Goal: Transaction & Acquisition: Book appointment/travel/reservation

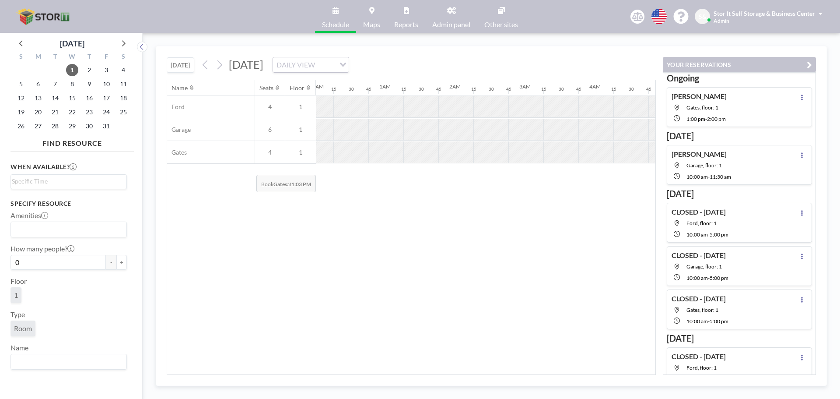
scroll to position [0, 734]
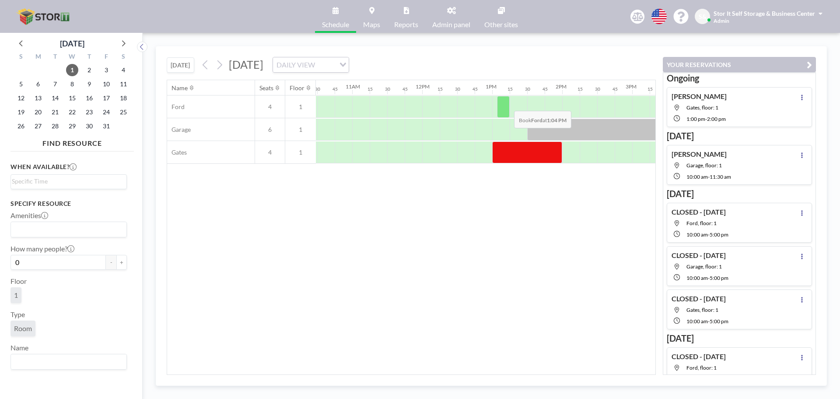
drag, startPoint x: 523, startPoint y: 151, endPoint x: 502, endPoint y: 117, distance: 39.9
click at [502, 116] on div "Ford 4 1 Garage 6 1 Gates 4 1" at bounding box center [347, 129] width 1829 height 68
click at [504, 152] on div at bounding box center [527, 152] width 70 height 22
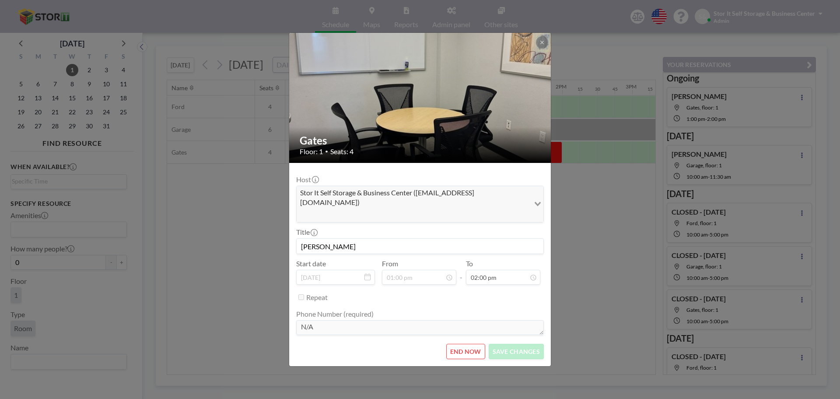
click at [388, 205] on span "Stor It Self Storage & Business Center ([EMAIL_ADDRESS][DOMAIN_NAME])" at bounding box center [413, 198] width 230 height 20
click at [389, 238] on input "[PERSON_NAME]" at bounding box center [420, 245] width 247 height 15
click at [544, 48] on button at bounding box center [542, 42] width 12 height 12
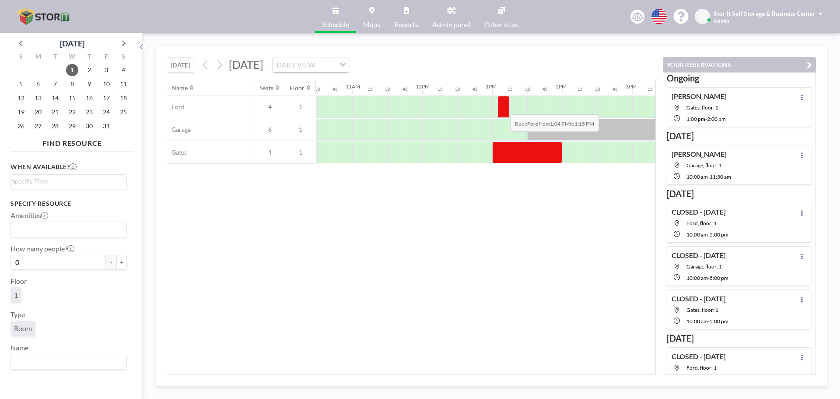
click at [503, 108] on div at bounding box center [504, 107] width 12 height 22
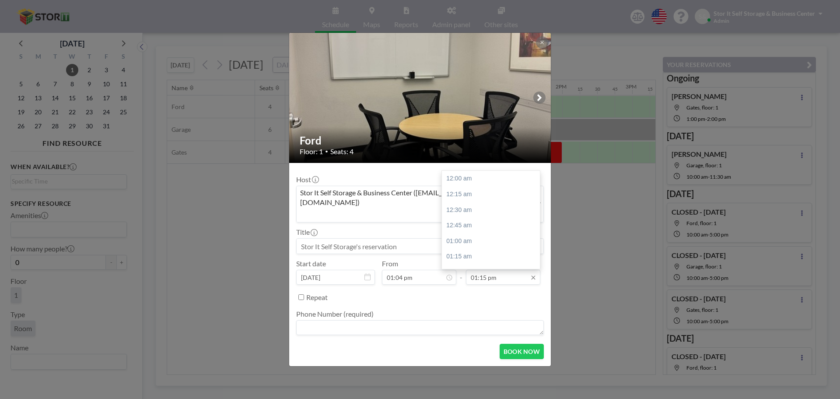
click at [487, 270] on input "01:15 pm" at bounding box center [503, 277] width 74 height 15
click at [473, 218] on div "02:00 pm" at bounding box center [493, 226] width 102 height 16
type input "02:00 pm"
click at [337, 320] on textarea at bounding box center [420, 327] width 248 height 15
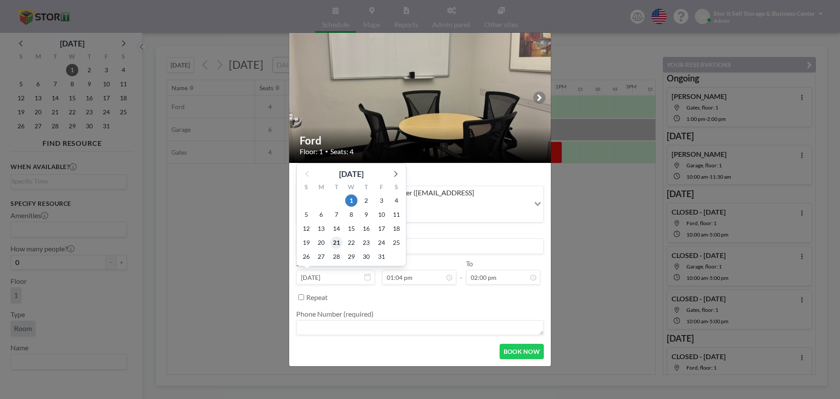
click at [337, 236] on span "21" at bounding box center [336, 242] width 12 height 12
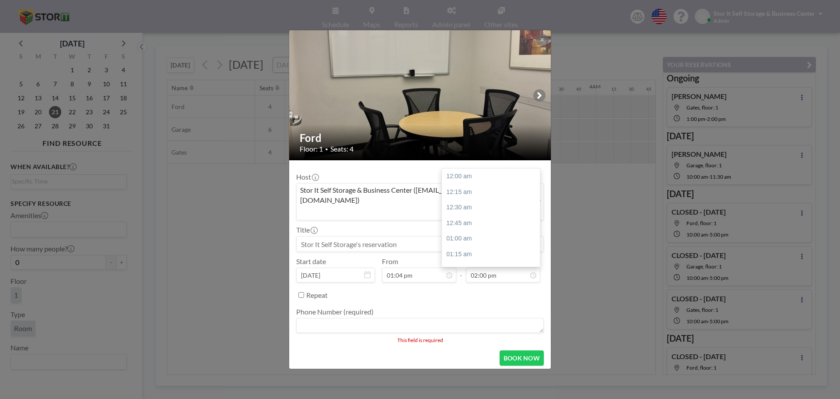
scroll to position [872, 0]
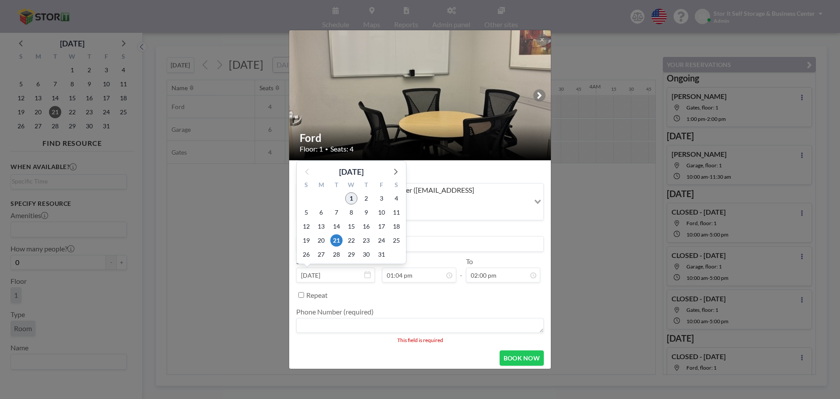
click at [356, 192] on span "1" at bounding box center [351, 198] width 12 height 12
type input "[DATE]"
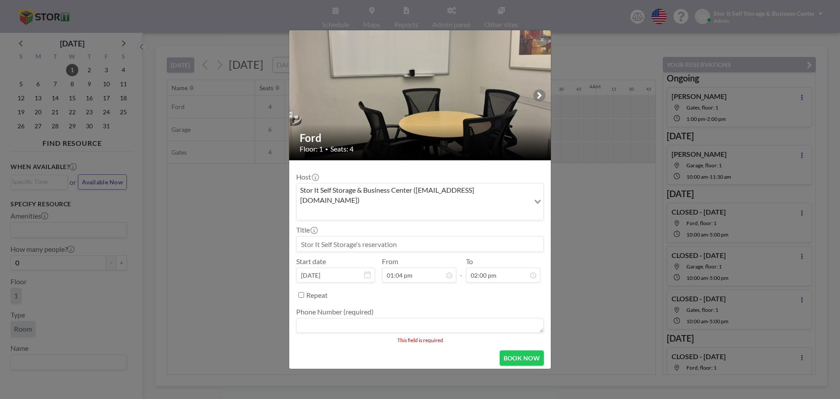
click at [343, 236] on input at bounding box center [420, 243] width 247 height 15
type input "[PERSON_NAME]"
click at [323, 318] on textarea at bounding box center [420, 325] width 248 height 15
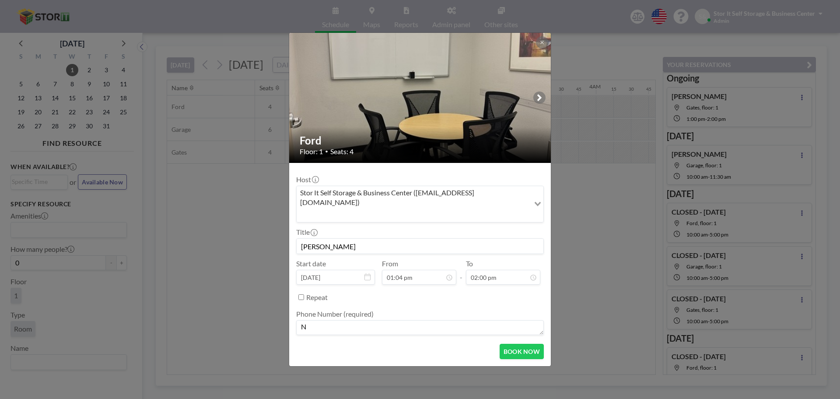
click at [353, 54] on img at bounding box center [420, 98] width 263 height 350
click at [328, 320] on textarea "N" at bounding box center [420, 327] width 248 height 15
type textarea "N/A"
click at [515, 344] on button "BOOK NOW" at bounding box center [522, 351] width 44 height 15
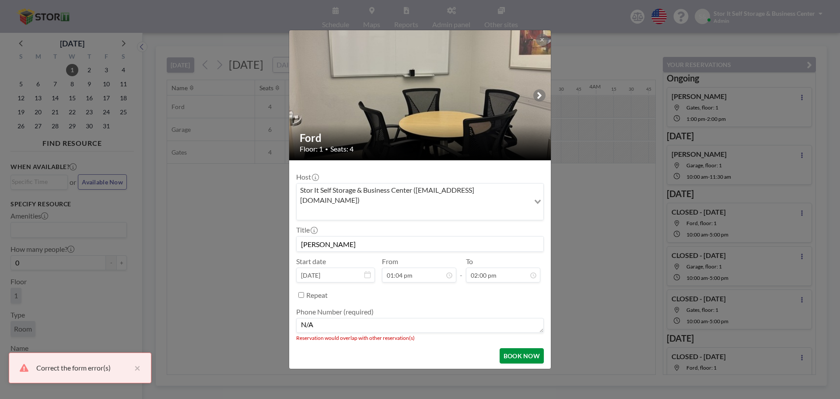
click at [514, 348] on button "BOOK NOW" at bounding box center [522, 355] width 44 height 15
click at [580, 233] on div "Ford Floor: 1 • Seats: 4 Host Stor It Self Storage & Business Center ([EMAIL_AD…" at bounding box center [420, 199] width 840 height 399
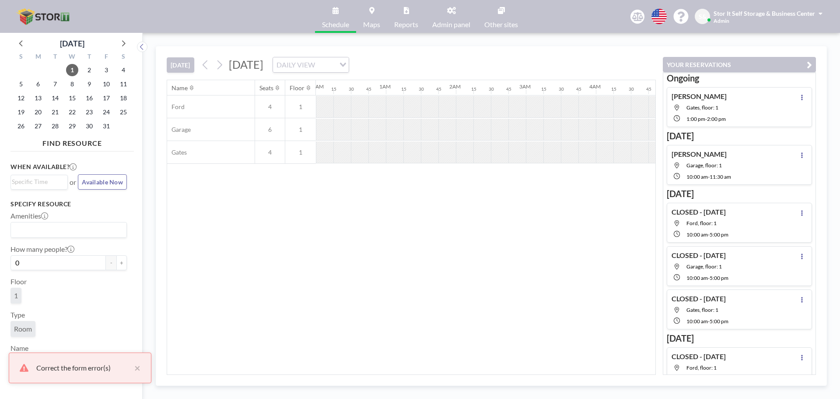
click at [186, 62] on button "[DATE]" at bounding box center [181, 64] width 28 height 15
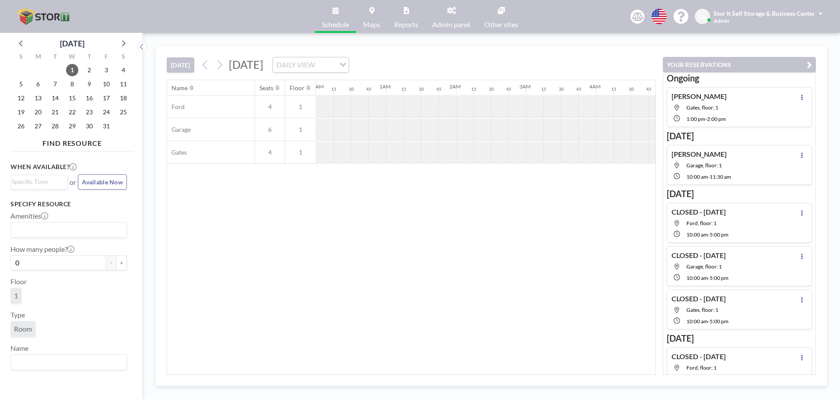
drag, startPoint x: 286, startPoint y: 369, endPoint x: 301, endPoint y: 370, distance: 14.5
click at [301, 370] on div "Name Seats Floor 12AM 15 30 45 1AM 15 30 45 2AM 15 30 45 3AM 15 30 45 4AM 15 30…" at bounding box center [411, 227] width 488 height 294
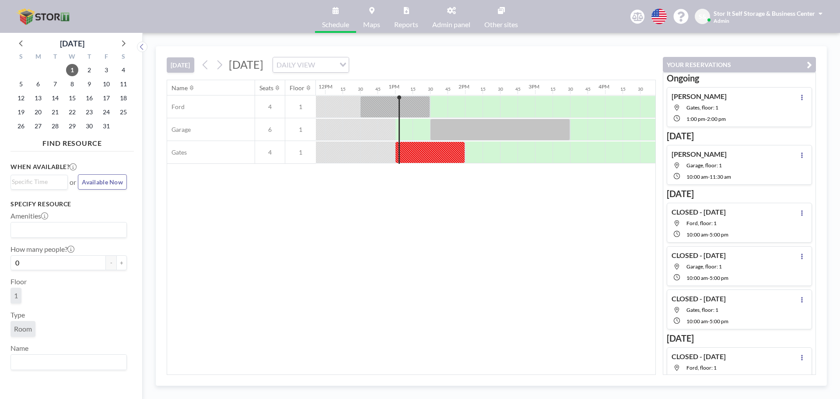
scroll to position [0, 834]
click at [539, 284] on div "Name Seats Floor 12AM 15 30 45 1AM 15 30 45 2AM 15 30 45 3AM 15 30 45 4AM 15 30…" at bounding box center [411, 227] width 488 height 294
click at [396, 267] on div "Name Seats Floor 12AM 15 30 45 1AM 15 30 45 2AM 15 30 45 3AM 15 30 45 4AM 15 30…" at bounding box center [411, 227] width 488 height 294
click at [482, 215] on div "Name Seats Floor 12AM 15 30 45 1AM 15 30 45 2AM 15 30 45 3AM 15 30 45 4AM 15 30…" at bounding box center [411, 227] width 488 height 294
click at [489, 252] on div "Name Seats Floor 12AM 15 30 45 1AM 15 30 45 2AM 15 30 45 3AM 15 30 45 4AM 15 30…" at bounding box center [411, 227] width 488 height 294
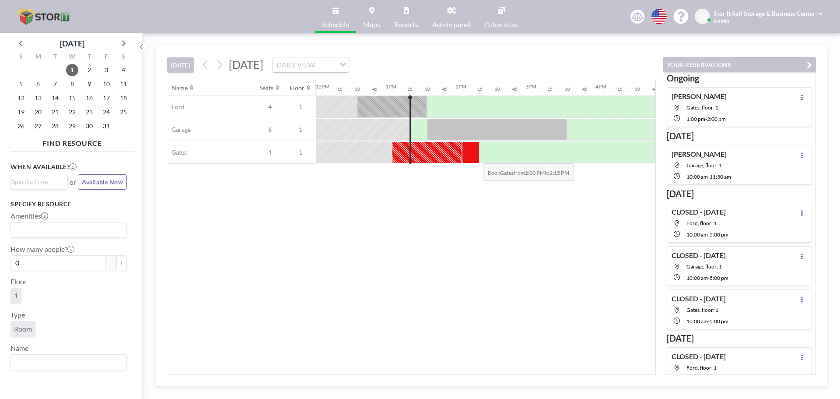
click at [476, 157] on div at bounding box center [471, 152] width 18 height 22
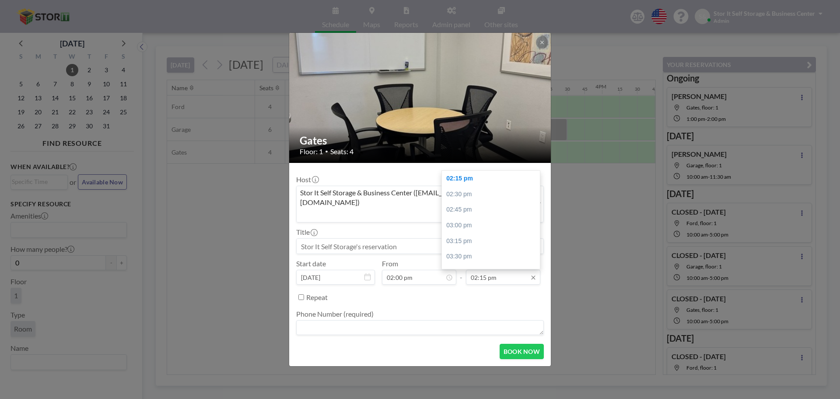
click at [496, 273] on input "02:15 pm" at bounding box center [503, 277] width 74 height 15
click at [467, 211] on div "05:00 pm" at bounding box center [493, 219] width 102 height 16
type input "05:00 pm"
click at [359, 320] on textarea at bounding box center [420, 327] width 248 height 15
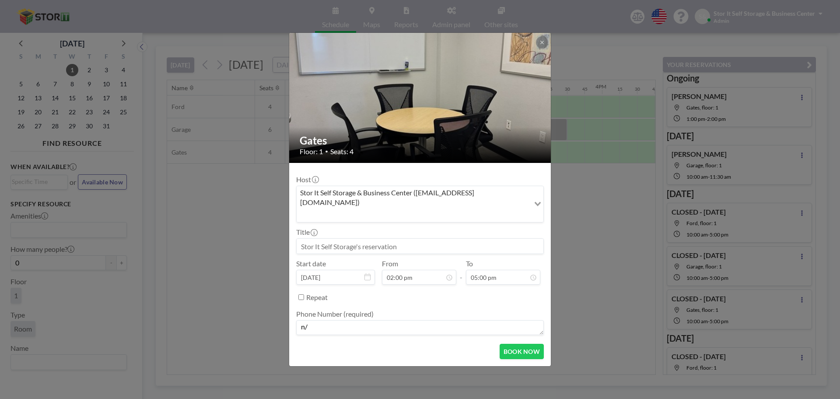
type textarea "n"
type textarea "N/A"
drag, startPoint x: 367, startPoint y: 235, endPoint x: 466, endPoint y: 242, distance: 98.7
click at [466, 242] on div "Host Stor It Self Storage & Business Center ([EMAIL_ADDRESS][DOMAIN_NAME]) Load…" at bounding box center [420, 253] width 248 height 167
click at [466, 241] on input at bounding box center [420, 245] width 247 height 15
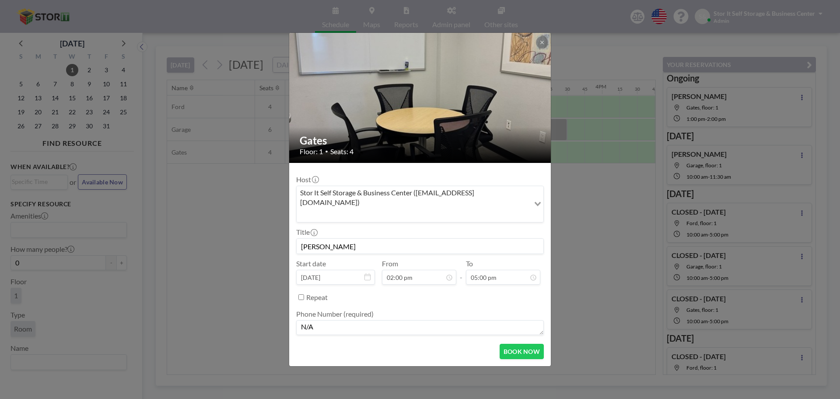
scroll to position [1059, 0]
type input "[PERSON_NAME]"
click at [522, 344] on button "BOOK NOW" at bounding box center [522, 351] width 44 height 15
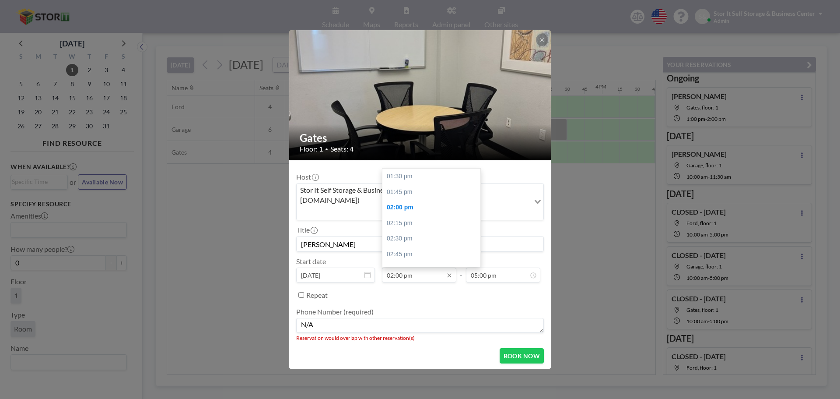
scroll to position [31, 0]
click at [412, 184] on div "02:15 pm" at bounding box center [433, 192] width 102 height 16
type input "02:15 pm"
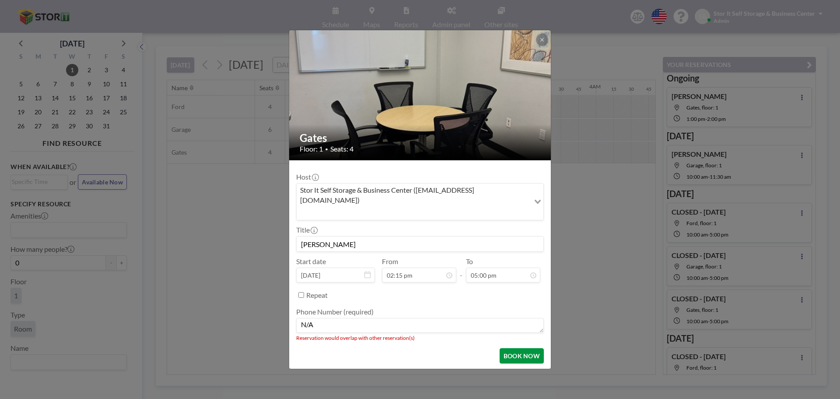
click at [509, 348] on button "BOOK NOW" at bounding box center [522, 355] width 44 height 15
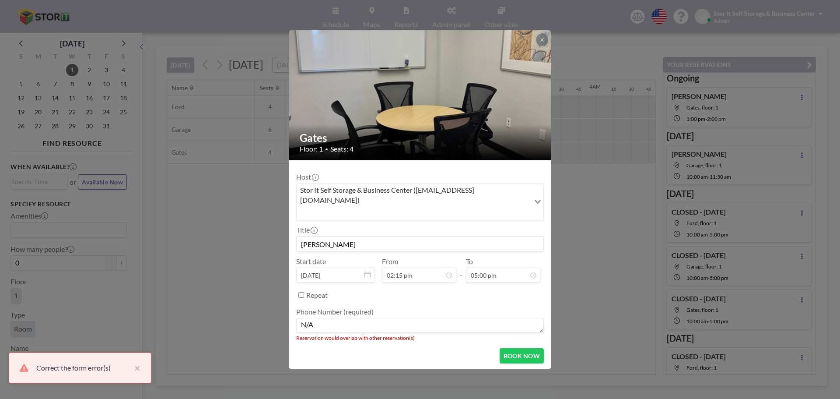
scroll to position [0, 0]
click at [598, 158] on div "Gates Floor: 1 • Seats: 4 Host Stor It Self Storage & Business Center ([EMAIL_A…" at bounding box center [420, 199] width 840 height 399
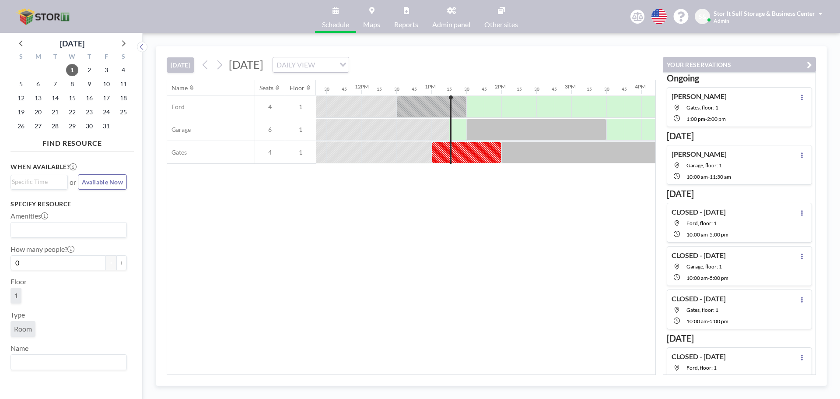
scroll to position [0, 793]
click at [610, 208] on div "Name Seats Floor 12AM 15 30 45 1AM 15 30 45 2AM 15 30 45 3AM 15 30 45 4AM 15 30…" at bounding box center [411, 227] width 488 height 294
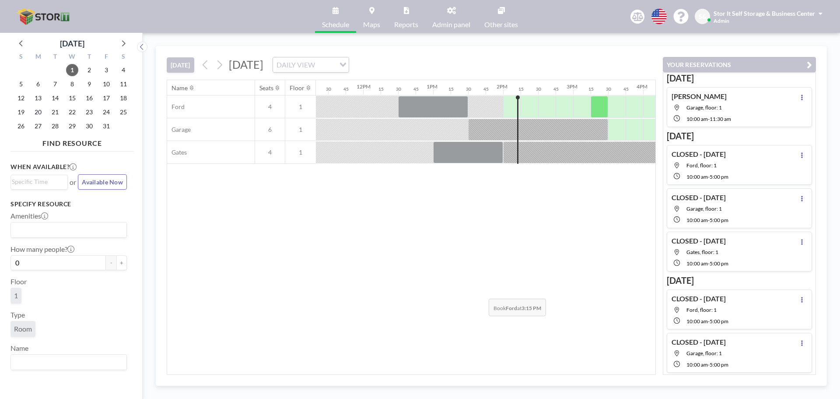
click at [482, 292] on div "Name Seats Floor 12AM 15 30 45 1AM 15 30 45 2AM 15 30 45 3AM 15 30 45 4AM 15 30…" at bounding box center [411, 227] width 488 height 294
click at [476, 213] on div "Name Seats Floor 12AM 15 30 45 1AM 15 30 45 2AM 15 30 45 3AM 15 30 45 4AM 15 30…" at bounding box center [411, 227] width 488 height 294
